Goal: Transaction & Acquisition: Purchase product/service

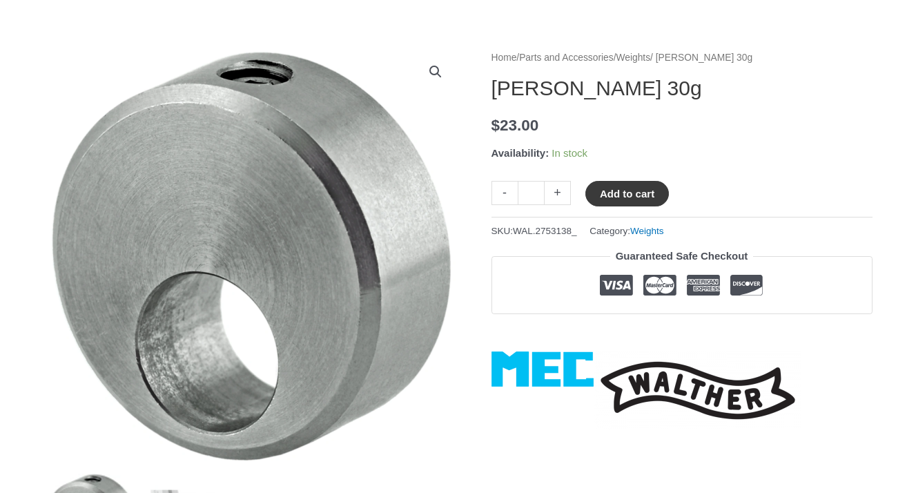
scroll to position [138, 0]
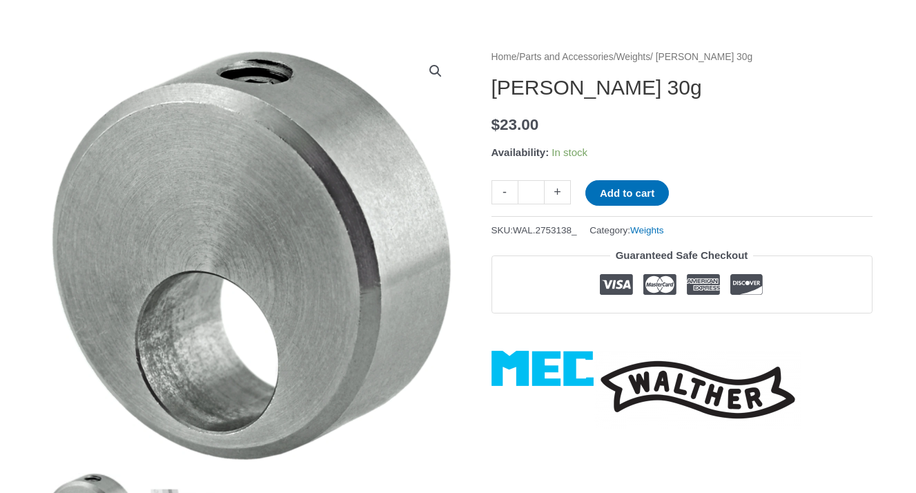
click at [561, 190] on link "+" at bounding box center [558, 192] width 26 height 24
type input "*"
drag, startPoint x: 831, startPoint y: 151, endPoint x: 844, endPoint y: 151, distance: 13.8
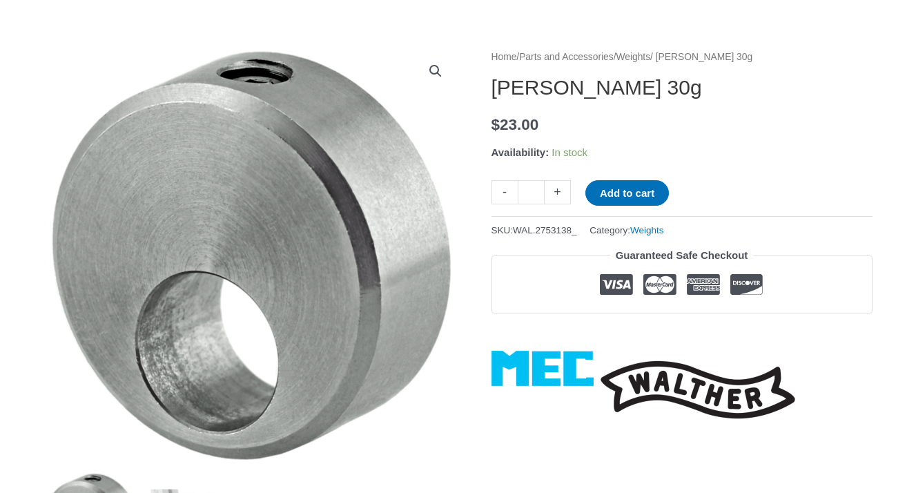
click at [831, 151] on p "Availability: In stock" at bounding box center [682, 152] width 381 height 19
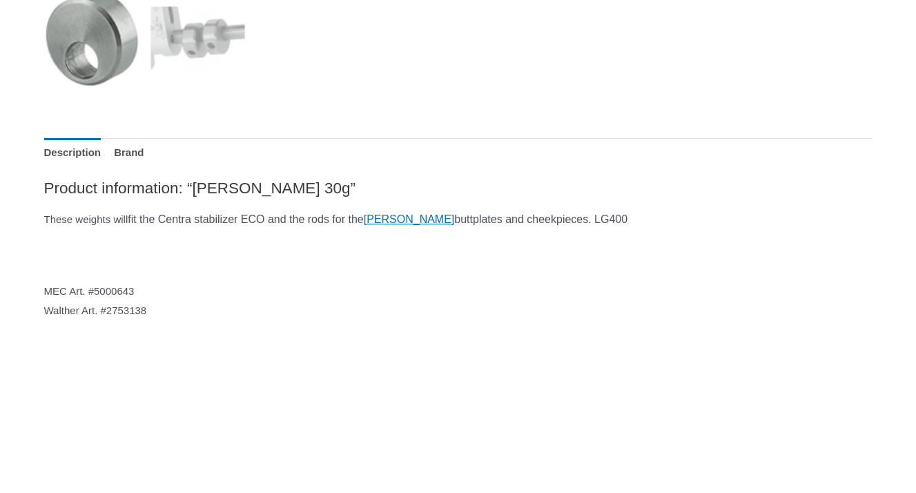
scroll to position [621, 0]
drag, startPoint x: 157, startPoint y: 218, endPoint x: 311, endPoint y: 218, distance: 154.0
click at [311, 218] on span "fit the Centra stabilizer ECO and the rods for the" at bounding box center [246, 219] width 236 height 12
drag, startPoint x: 253, startPoint y: 211, endPoint x: 347, endPoint y: 212, distance: 93.9
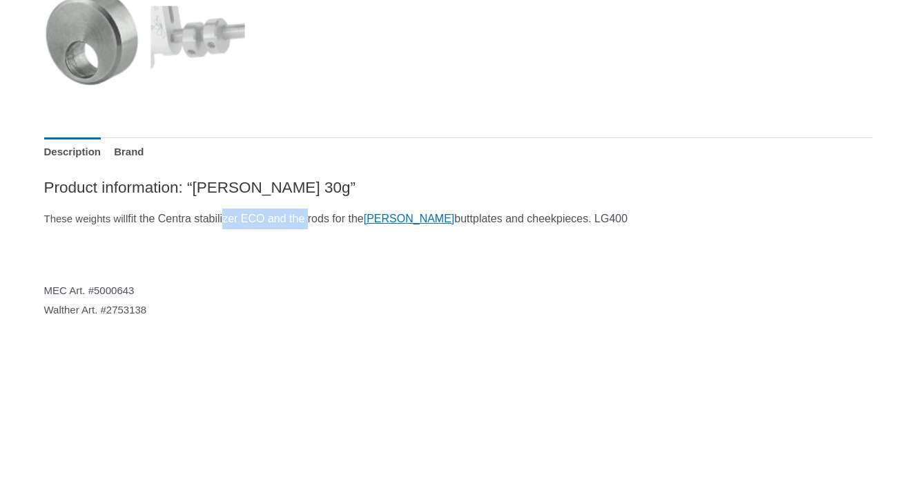
click at [347, 213] on span "fit the Centra stabilizer ECO and the rods for the" at bounding box center [246, 219] width 236 height 12
drag, startPoint x: 621, startPoint y: 213, endPoint x: 644, endPoint y: 212, distance: 22.8
click at [628, 213] on span "buttplates and cheekpieces. LG400" at bounding box center [540, 219] width 173 height 12
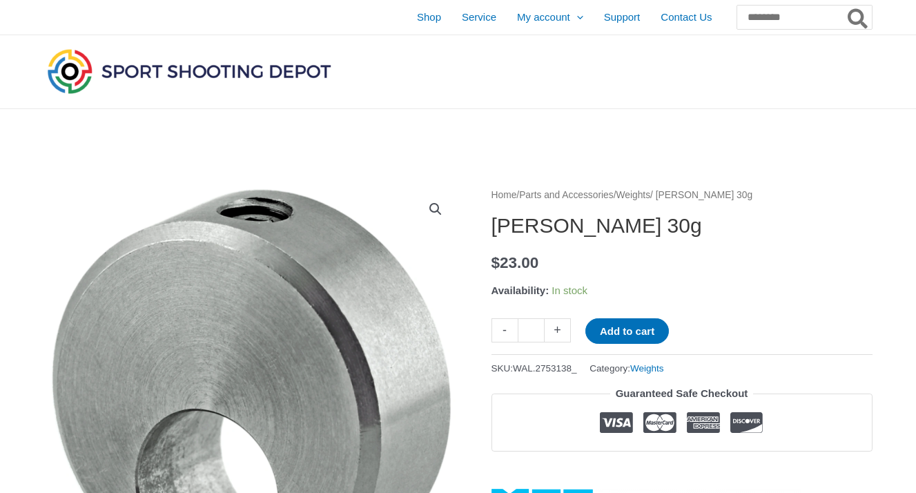
scroll to position [69, 0]
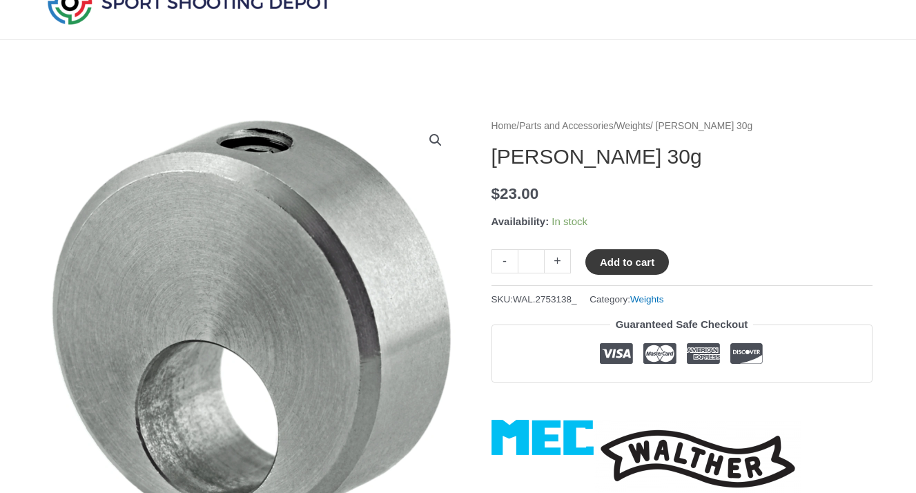
click at [628, 256] on button "Add to cart" at bounding box center [628, 262] width 84 height 26
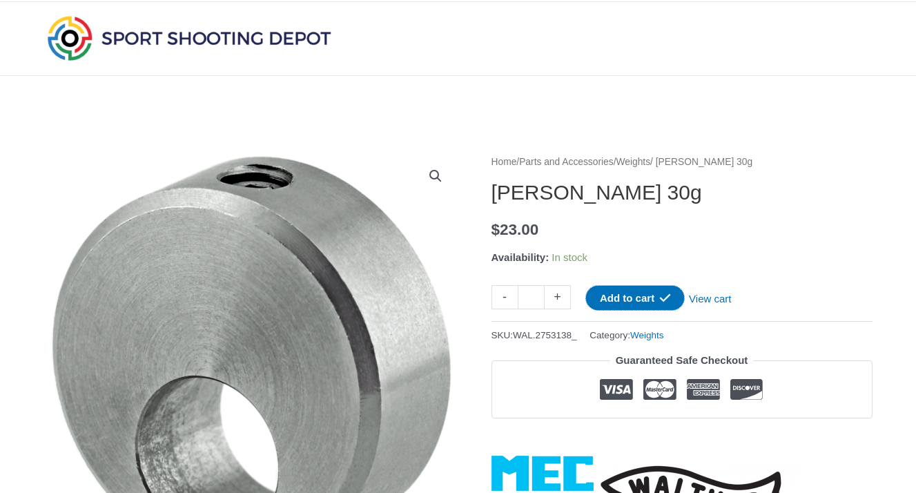
scroll to position [0, 0]
